Goal: Communication & Community: Answer question/provide support

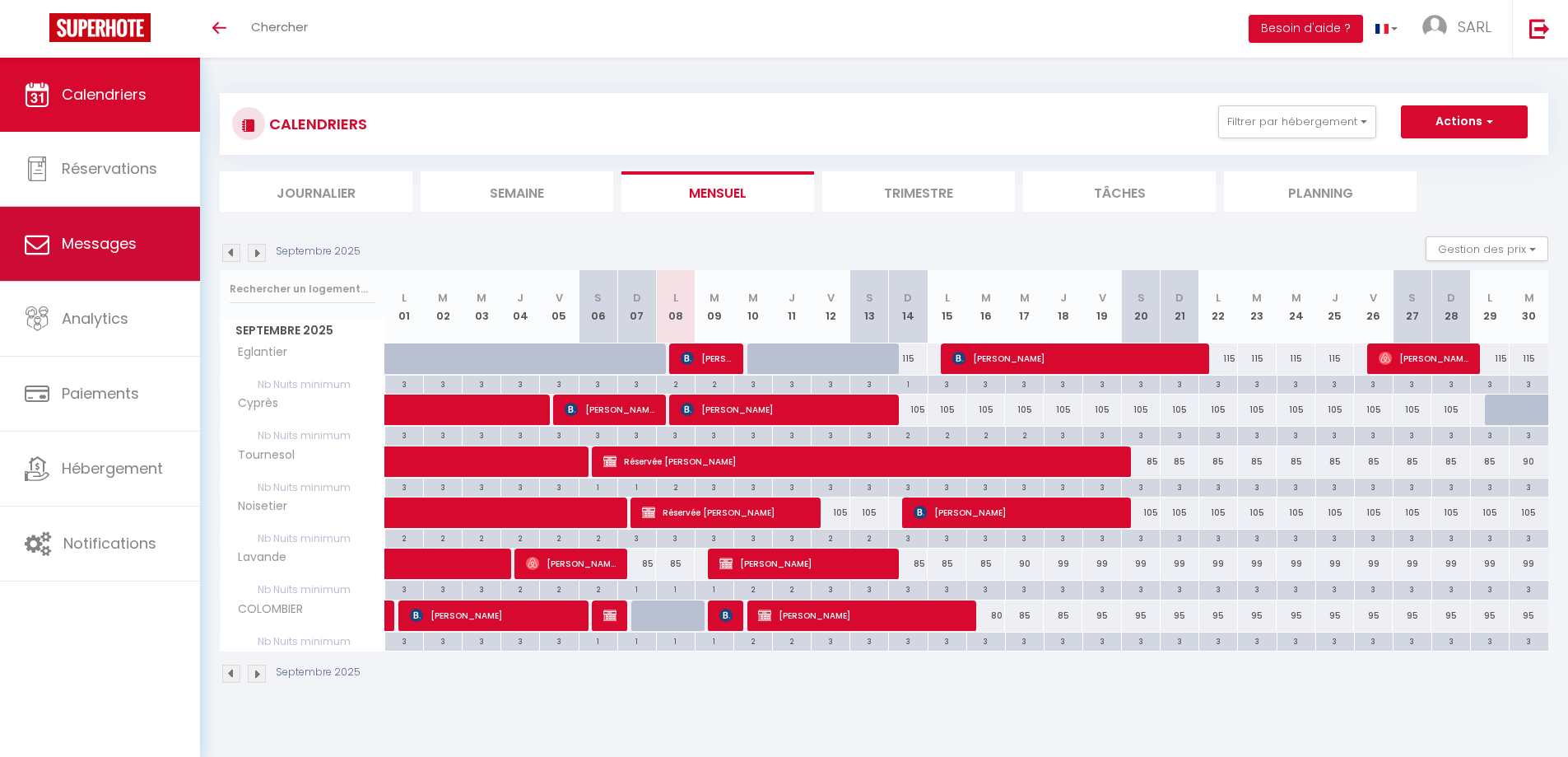
click at [115, 279] on link "Messages" at bounding box center [100, 244] width 200 height 75
select select "message"
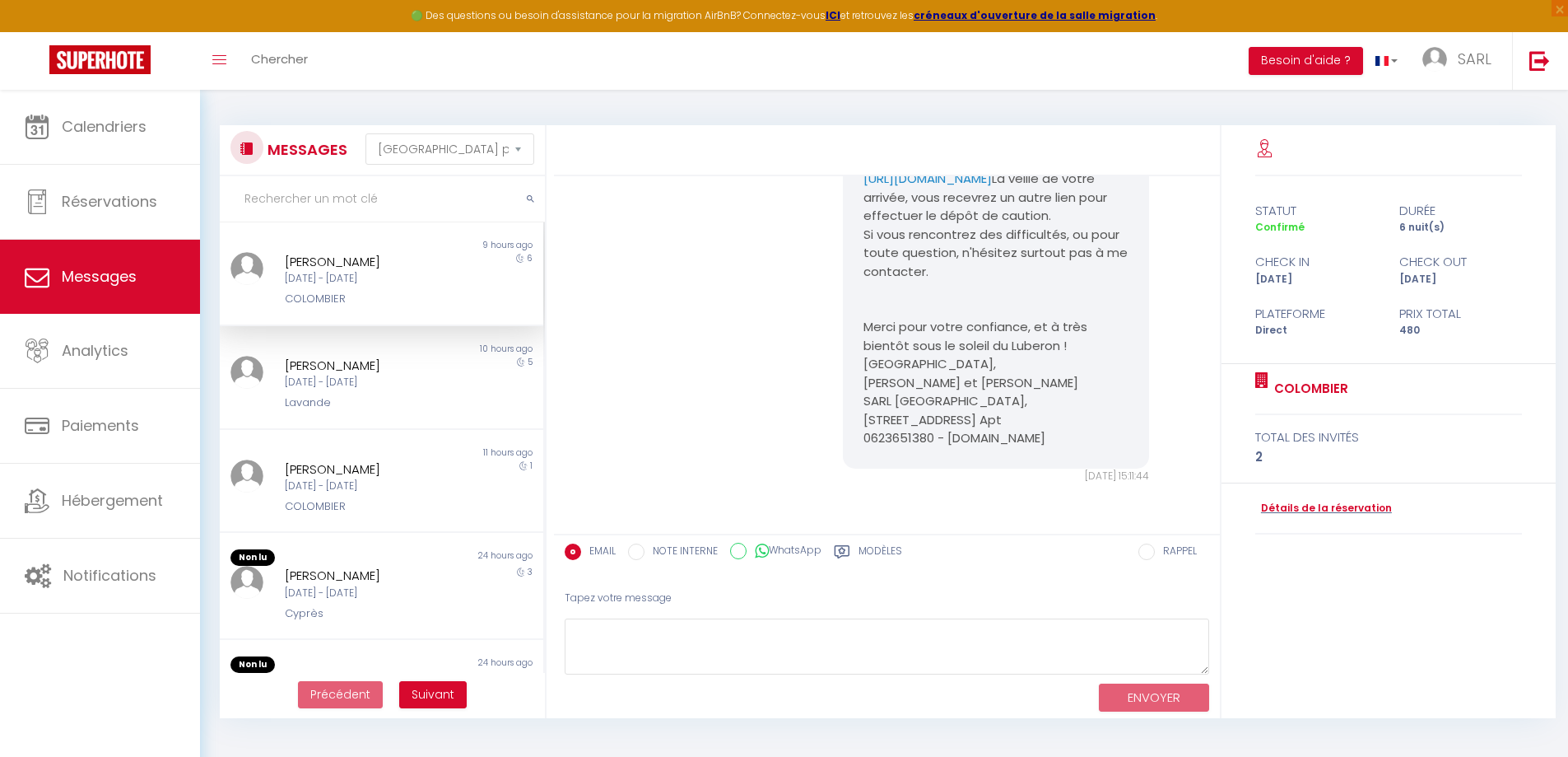
scroll to position [317, 0]
click at [384, 293] on div "COLOMBIER" at bounding box center [368, 298] width 167 height 17
click at [380, 359] on div "[PERSON_NAME]" at bounding box center [368, 365] width 167 height 20
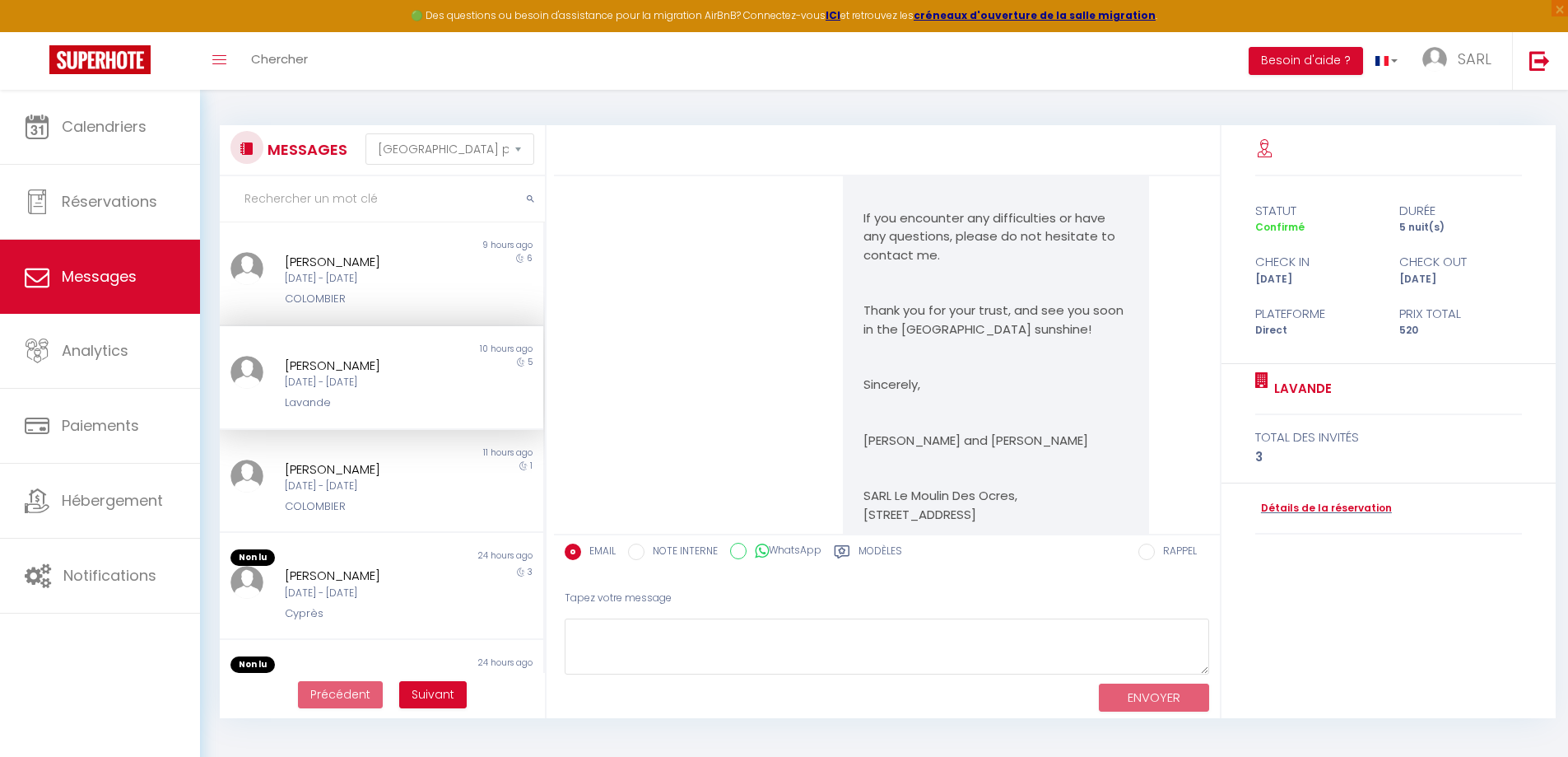
scroll to position [2571, 0]
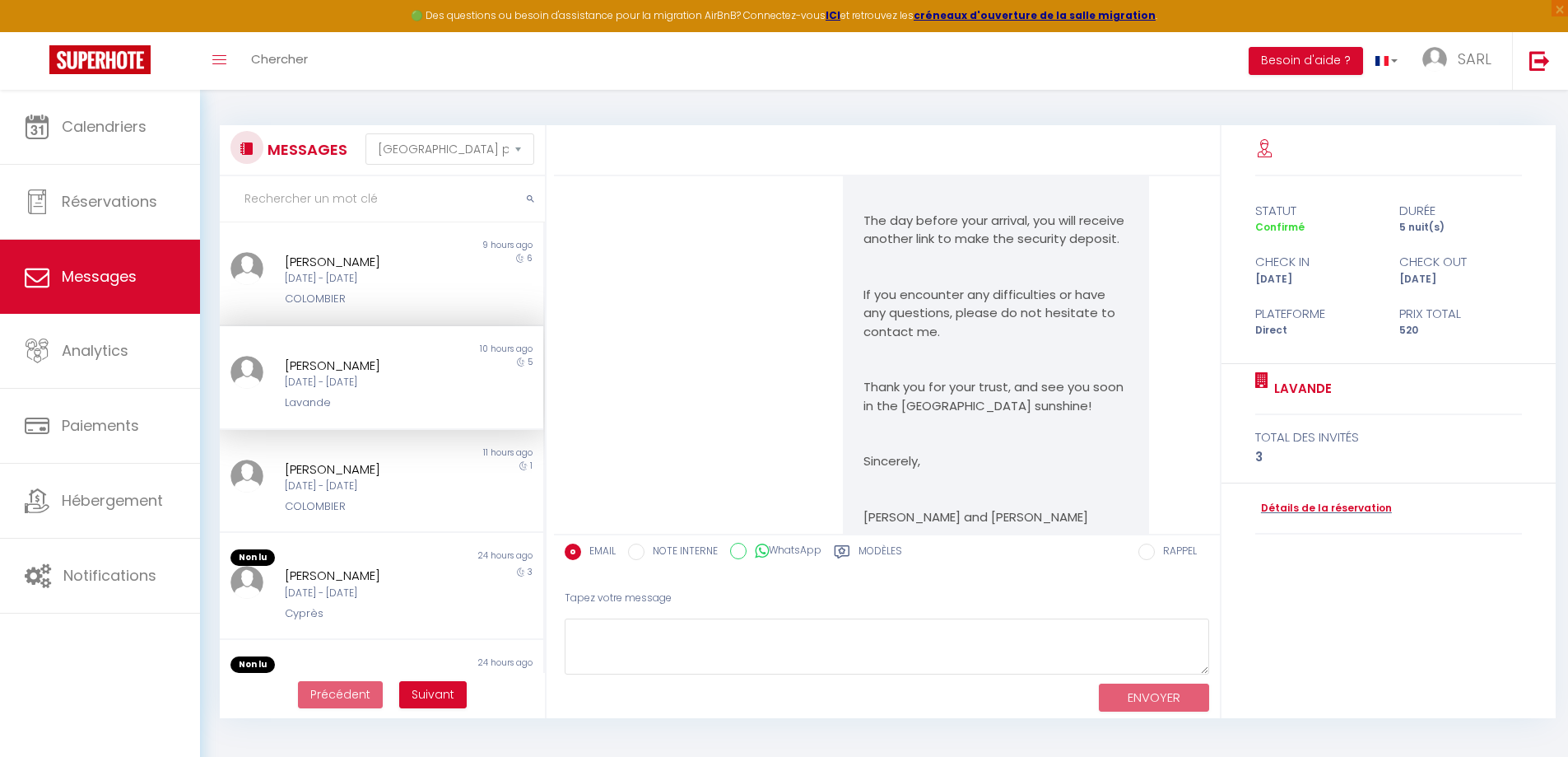
drag, startPoint x: 1025, startPoint y: 363, endPoint x: 810, endPoint y: 370, distance: 215.1
click at [810, 370] on div "Hello [PERSON_NAME], Thank you for your interest in our cottages. To finalize y…" at bounding box center [888, 284] width 655 height 883
drag, startPoint x: 865, startPoint y: 344, endPoint x: 1064, endPoint y: 378, distance: 201.9
click at [1064, 378] on pre "Hello [PERSON_NAME], Thank you for your interest in our cottages. To finalize y…" at bounding box center [996, 276] width 265 height 760
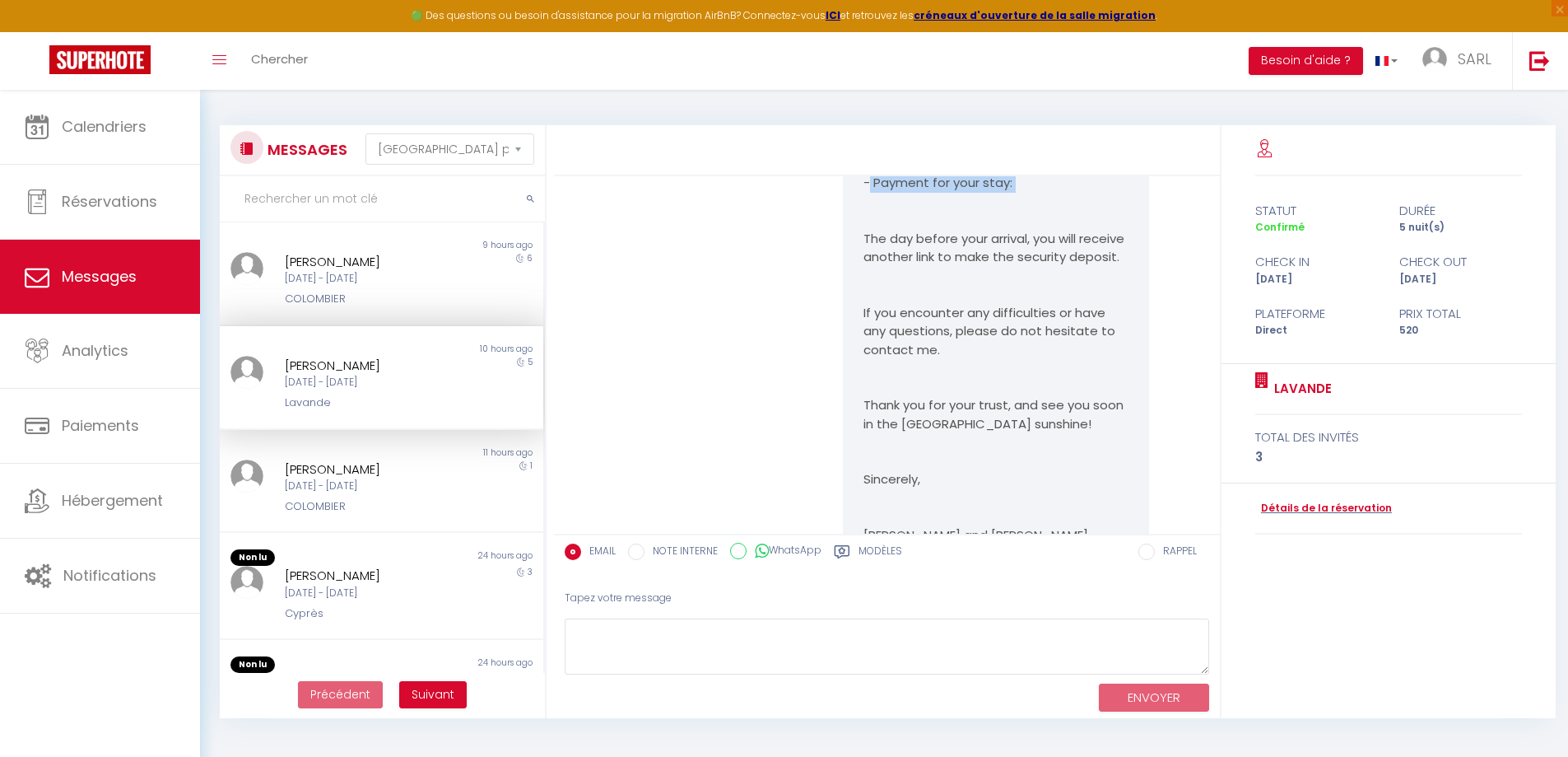
scroll to position [2554, 0]
click at [927, 399] on pre "Hello [PERSON_NAME], Thank you for your interest in our cottages. To finalize y…" at bounding box center [996, 294] width 265 height 760
drag, startPoint x: 1026, startPoint y: 393, endPoint x: 861, endPoint y: 371, distance: 166.5
click at [867, 371] on pre "Hello [PERSON_NAME], Thank you for your interest in our cottages. To finalize y…" at bounding box center [996, 294] width 265 height 760
click at [877, 389] on pre "Hello [PERSON_NAME], Thank you for your interest in our cottages. To finalize y…" at bounding box center [996, 294] width 265 height 760
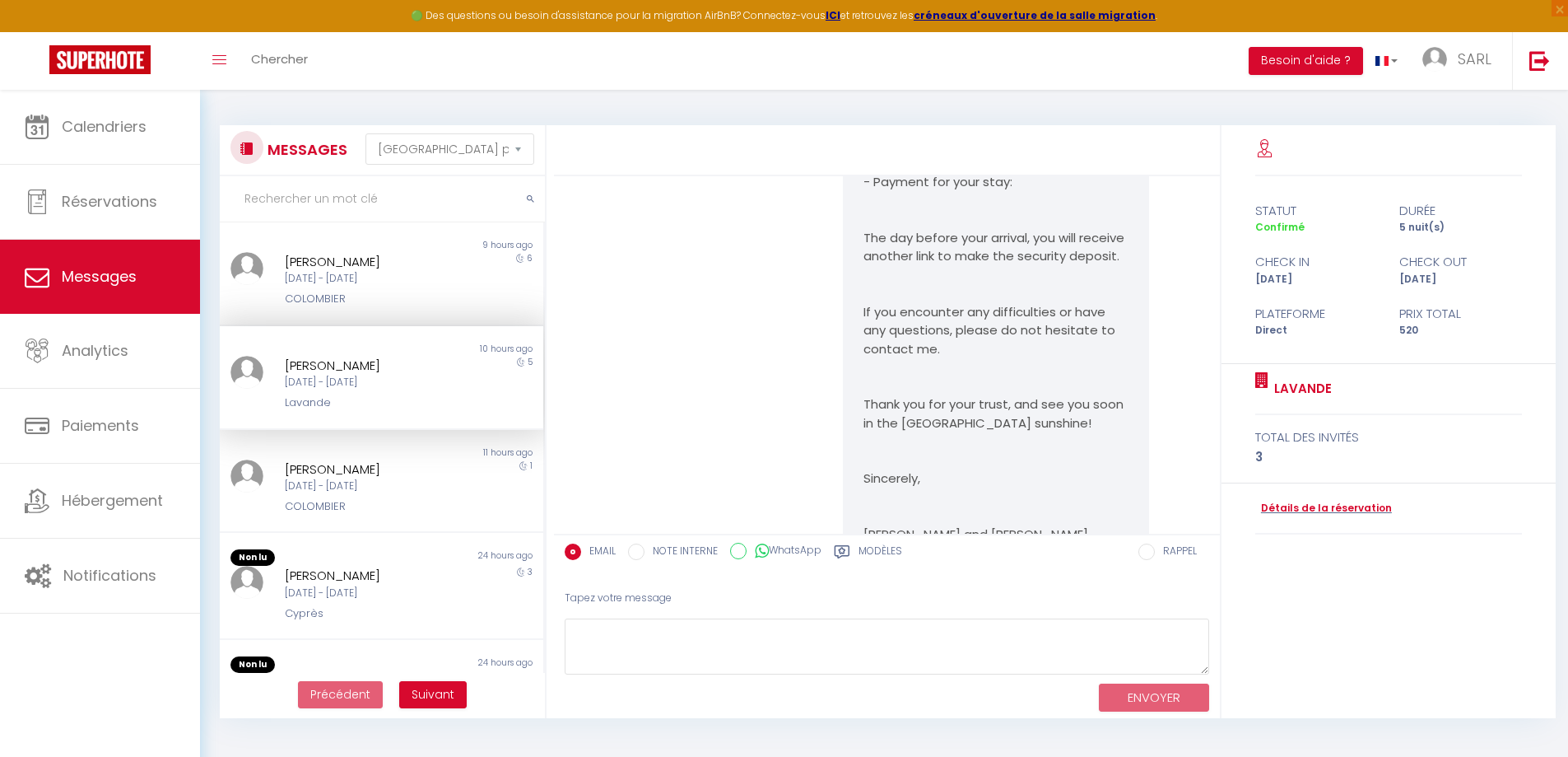
click at [676, 248] on div "Hello [PERSON_NAME], Thank you for your interest in our cottages. To finalize y…" at bounding box center [888, 300] width 655 height 883
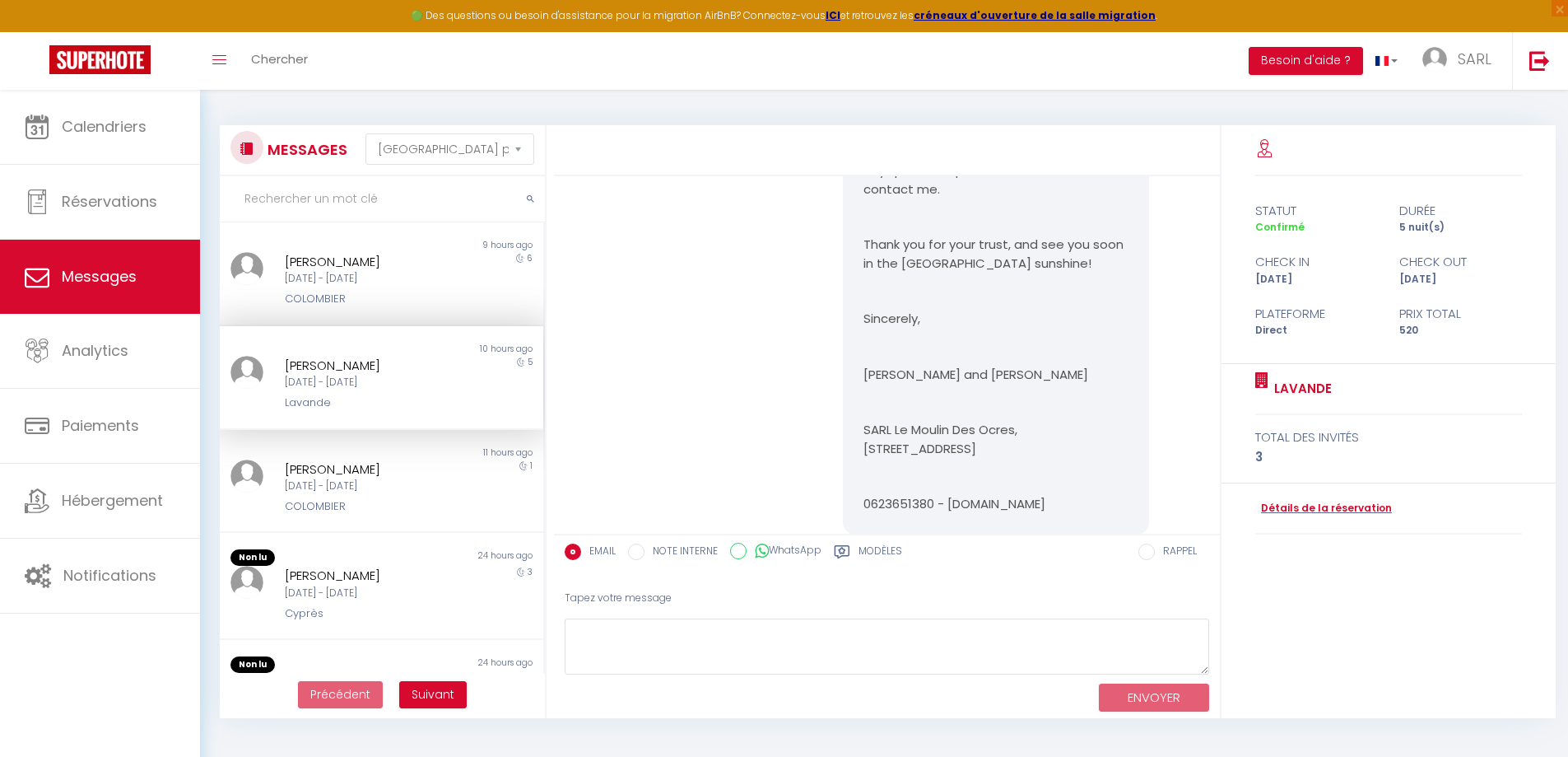
scroll to position [2722, 0]
click at [1215, 592] on div "Tapez votre message ENVOYER" at bounding box center [887, 648] width 666 height 140
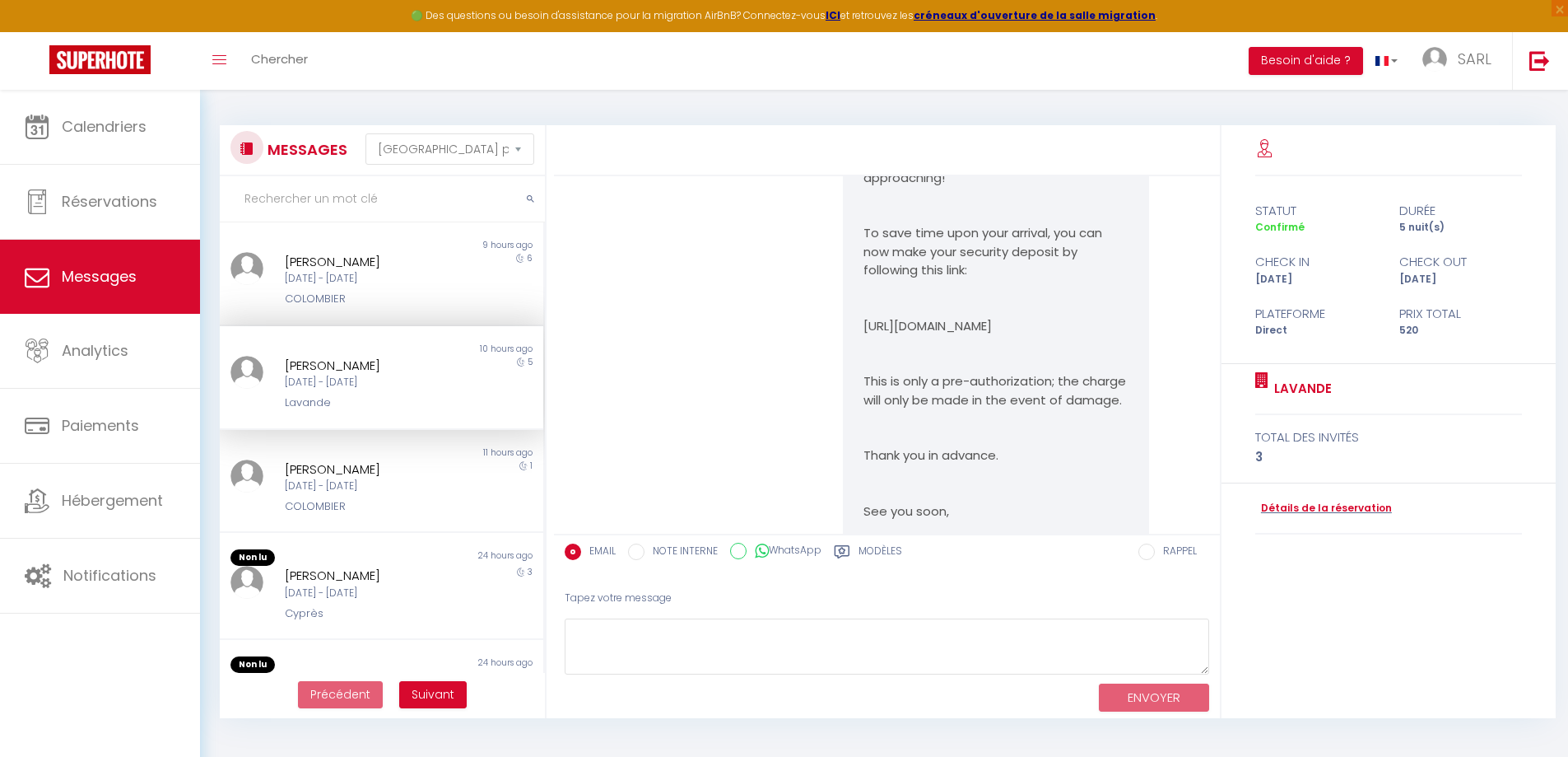
scroll to position [1730, 0]
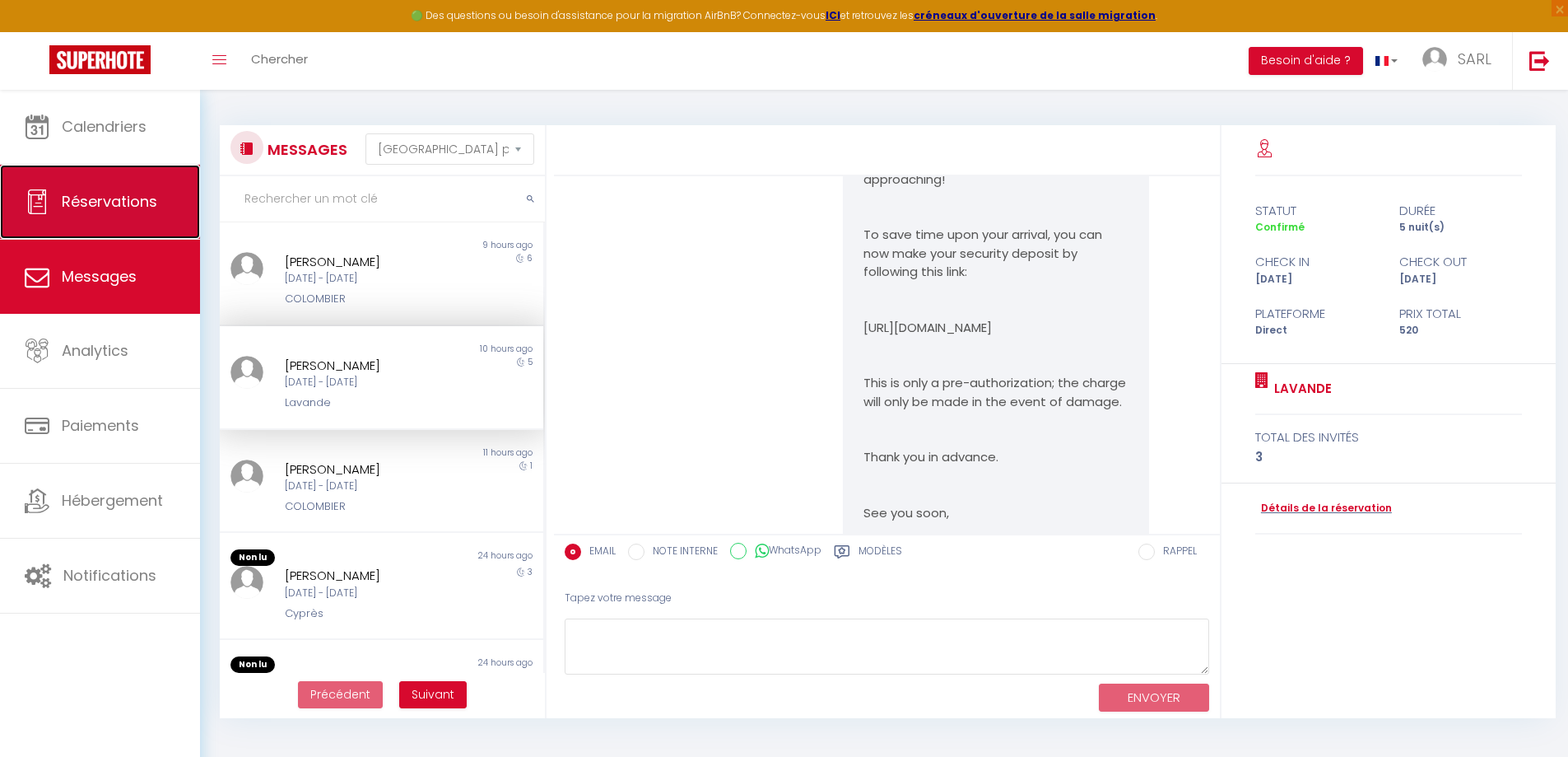
click at [110, 210] on span "Réservations" at bounding box center [109, 201] width 95 height 21
select select "not_cancelled"
